Goal: Task Accomplishment & Management: Complete application form

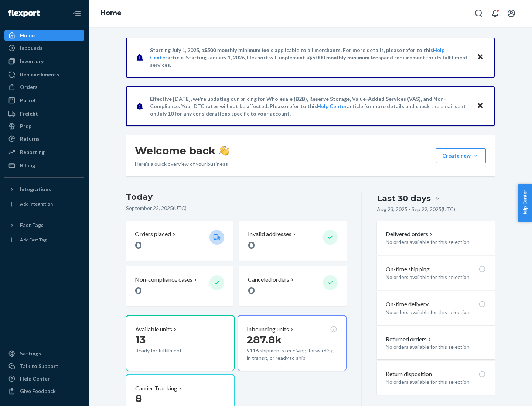
click at [476, 156] on button "Create new Create new inbound Create new order Create new product" at bounding box center [461, 155] width 50 height 15
click at [44, 48] on div "Inbounds" at bounding box center [44, 48] width 78 height 10
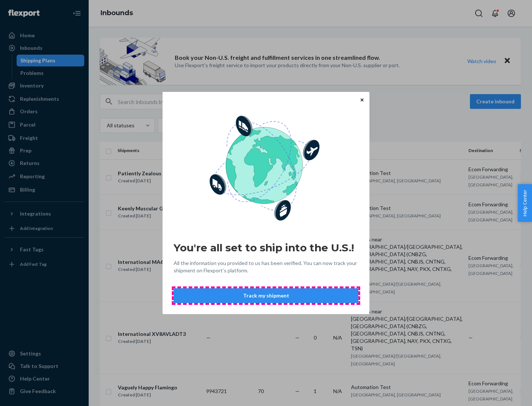
click at [266, 296] on button "Track my shipment" at bounding box center [266, 295] width 185 height 15
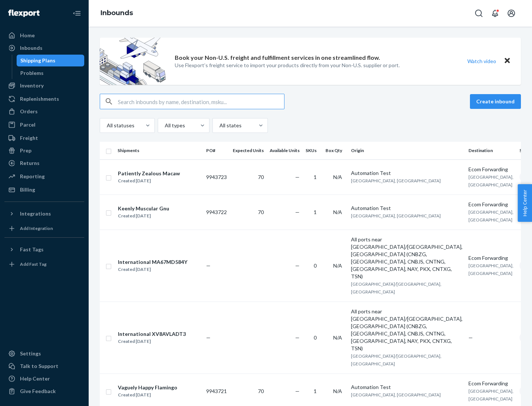
click at [496, 102] on button "Create inbound" at bounding box center [495, 101] width 51 height 15
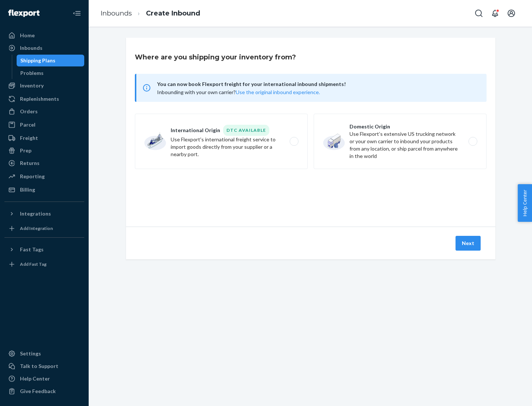
click at [221, 141] on label "International Origin DTC Available Use Flexport's international freight service…" at bounding box center [221, 141] width 173 height 55
click at [294, 141] on input "International Origin DTC Available Use Flexport's international freight service…" at bounding box center [296, 141] width 5 height 5
radio input "true"
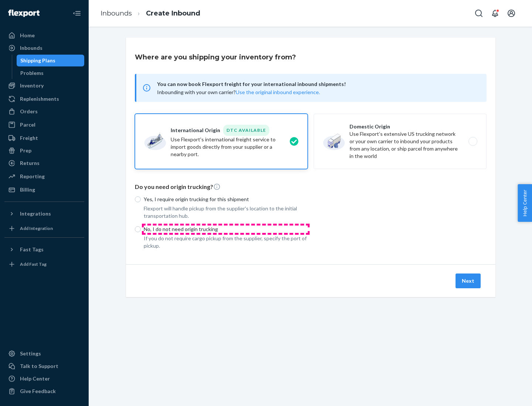
click at [226, 229] on p "No, I do not need origin trucking" at bounding box center [226, 229] width 164 height 7
click at [141, 229] on input "No, I do not need origin trucking" at bounding box center [138, 229] width 6 height 6
radio input "true"
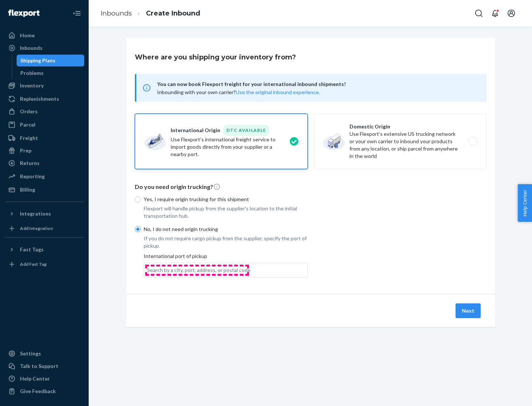
click at [197, 270] on div "Search by a city, port, address, or postal code" at bounding box center [198, 270] width 103 height 7
click at [148, 270] on input "Search by a city, port, address, or postal code" at bounding box center [147, 270] width 1 height 7
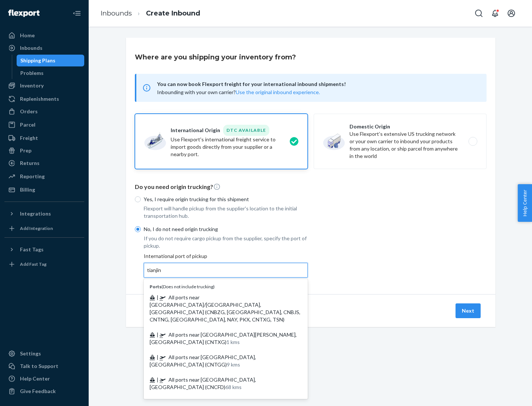
click at [218, 297] on span "| All ports near [GEOGRAPHIC_DATA]/[GEOGRAPHIC_DATA], [GEOGRAPHIC_DATA] (CNBZG,…" at bounding box center [225, 308] width 151 height 28
click at [162, 274] on input "tianjin" at bounding box center [154, 270] width 15 height 7
type input "All ports near [GEOGRAPHIC_DATA]/[GEOGRAPHIC_DATA], [GEOGRAPHIC_DATA] (CNBZG, […"
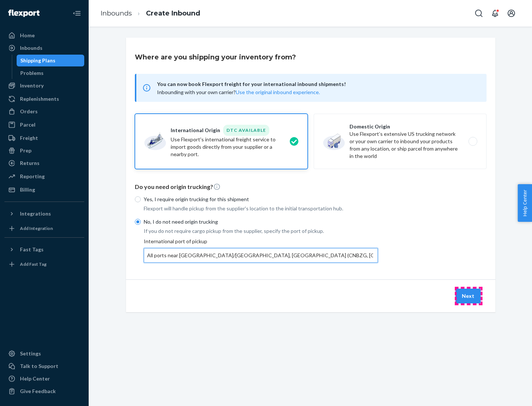
click at [468, 296] on button "Next" at bounding box center [467, 296] width 25 height 15
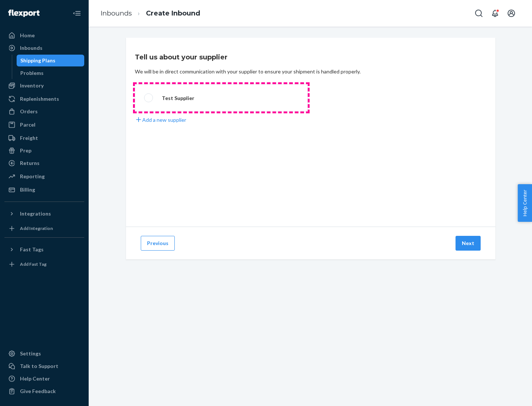
click at [221, 98] on label "Test Supplier" at bounding box center [221, 97] width 173 height 27
click at [149, 98] on input "Test Supplier" at bounding box center [146, 98] width 5 height 5
radio input "true"
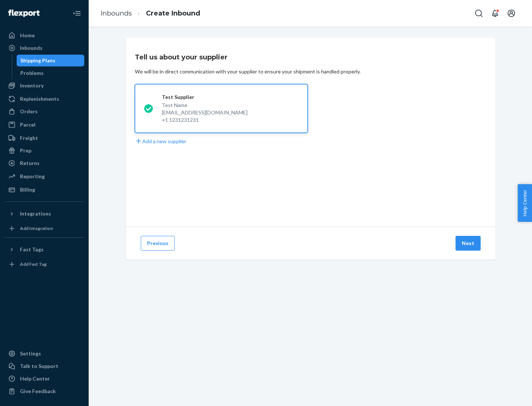
click at [468, 243] on button "Next" at bounding box center [467, 243] width 25 height 15
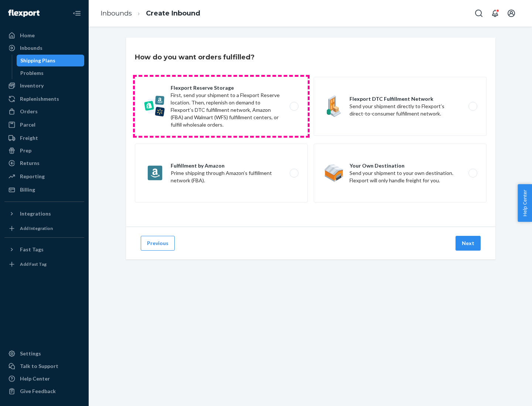
click at [221, 106] on label "Flexport Reserve Storage First, send your shipment to a Flexport Reserve locati…" at bounding box center [221, 106] width 173 height 59
click at [294, 106] on input "Flexport Reserve Storage First, send your shipment to a Flexport Reserve locati…" at bounding box center [296, 106] width 5 height 5
radio input "true"
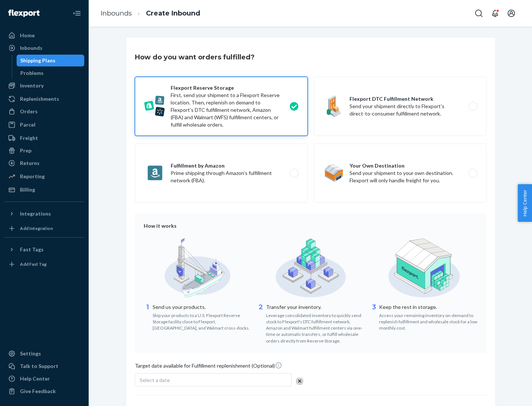
scroll to position [61, 0]
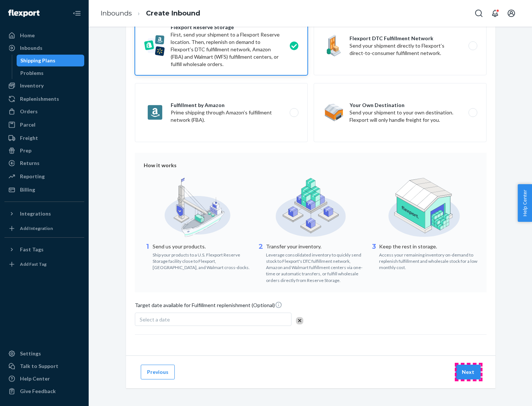
click at [468, 372] on button "Next" at bounding box center [467, 372] width 25 height 15
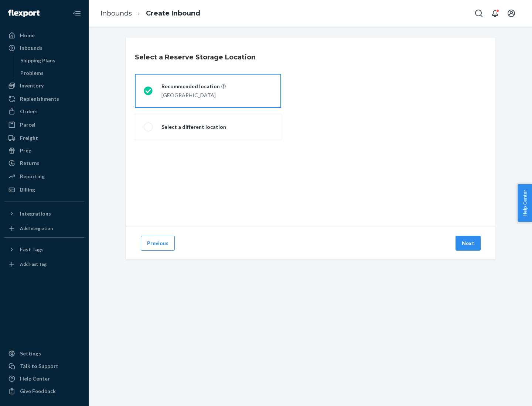
click at [208, 91] on div "[GEOGRAPHIC_DATA]" at bounding box center [193, 94] width 64 height 9
click at [148, 91] on input "Recommended location [GEOGRAPHIC_DATA]" at bounding box center [146, 91] width 5 height 5
click at [468, 243] on button "Next" at bounding box center [467, 243] width 25 height 15
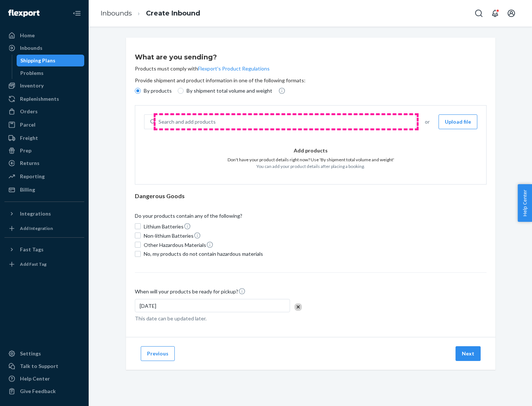
click at [286, 122] on div "Search and add products" at bounding box center [285, 121] width 260 height 13
click at [159, 122] on input "Search and add products" at bounding box center [158, 121] width 1 height 7
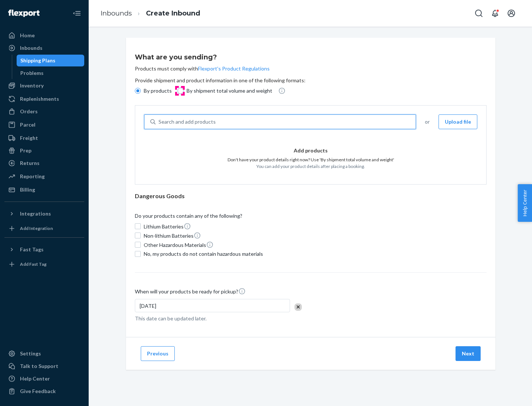
click at [179, 91] on input "By shipment total volume and weight" at bounding box center [181, 91] width 6 height 6
radio input "true"
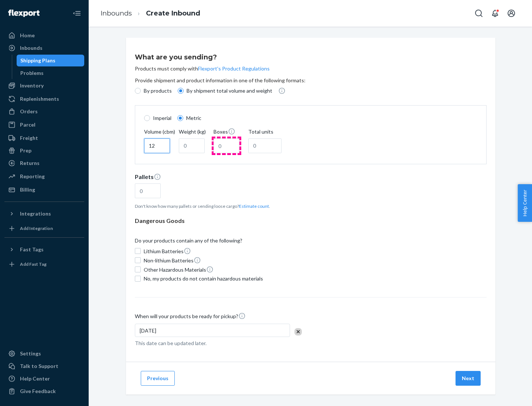
type input "12"
type input "22"
type input "222"
type input "121"
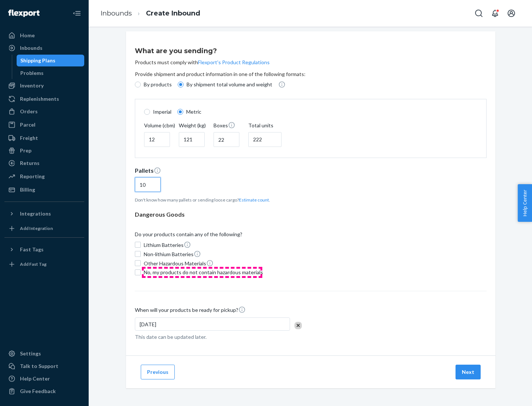
type input "10"
click at [202, 272] on span "No, my products do not contain hazardous materials" at bounding box center [203, 272] width 119 height 7
click at [141, 272] on input "No, my products do not contain hazardous materials" at bounding box center [138, 273] width 6 height 6
checkbox input "true"
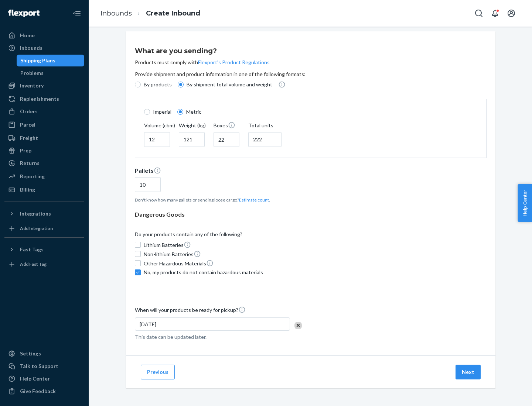
click at [468, 372] on button "Next" at bounding box center [467, 372] width 25 height 15
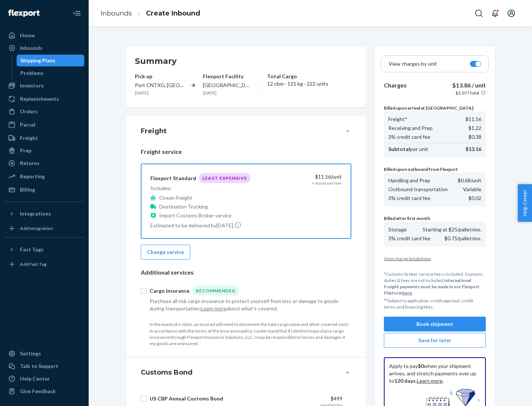
scroll to position [108, 0]
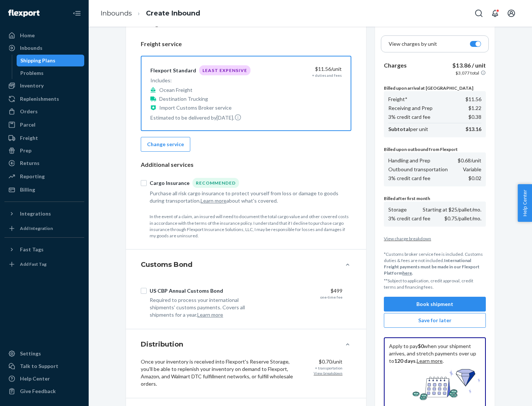
click at [435, 304] on button "Book shipment" at bounding box center [435, 304] width 102 height 15
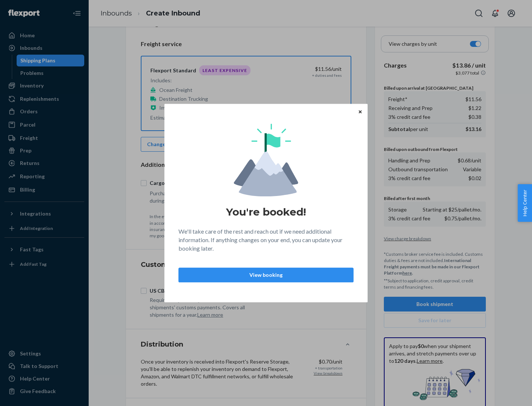
click at [266, 275] on p "View booking" at bounding box center [266, 274] width 162 height 7
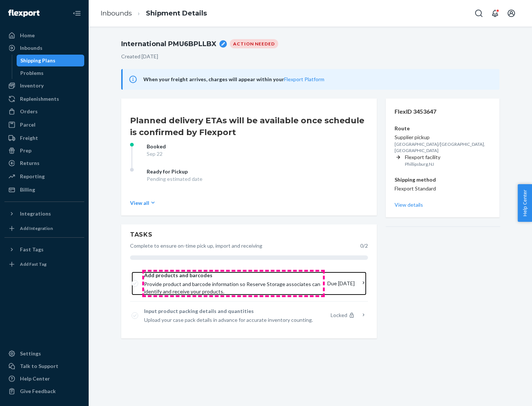
click at [233, 284] on span "Provide product and barcode information so Reserve Storage associates can ident…" at bounding box center [232, 288] width 177 height 15
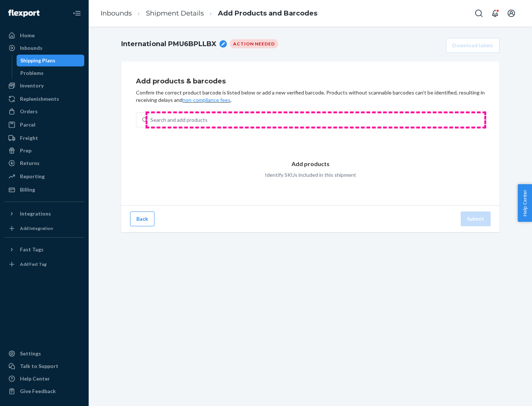
click at [316, 120] on div "Search and add products" at bounding box center [315, 119] width 337 height 13
click at [151, 120] on input "Search and add products" at bounding box center [150, 119] width 1 height 7
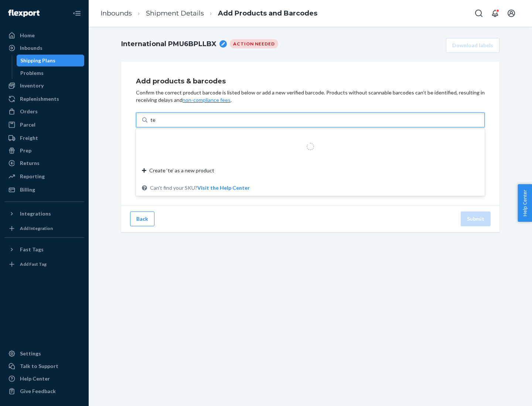
type input "test"
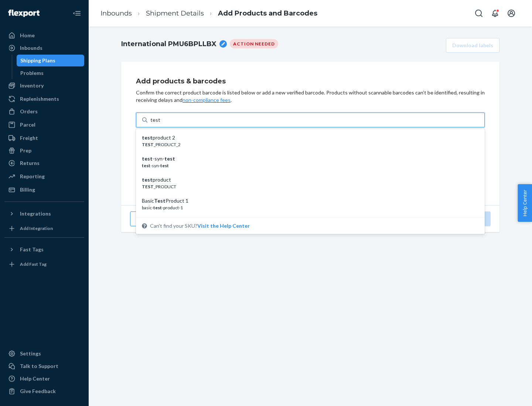
scroll to position [28, 0]
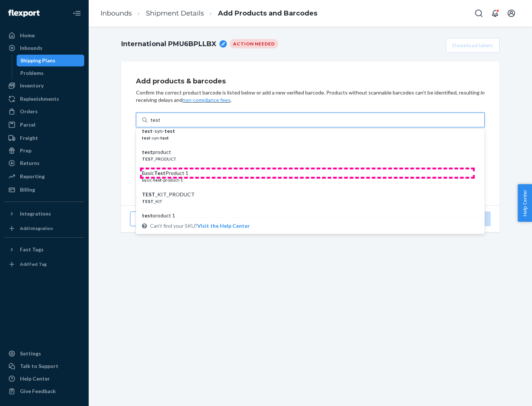
click at [307, 173] on div "Basic Test Product 1" at bounding box center [307, 173] width 331 height 7
click at [160, 124] on input "test" at bounding box center [155, 119] width 10 height 7
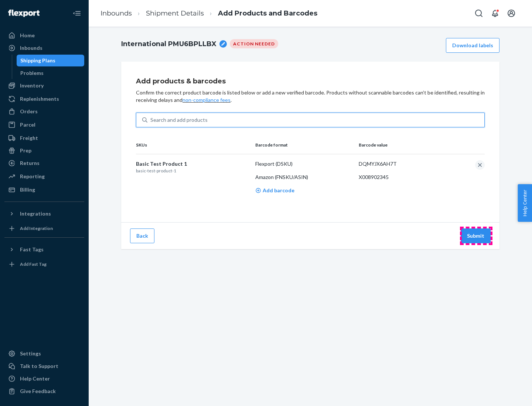
click at [476, 236] on button "Submit" at bounding box center [476, 236] width 30 height 15
